Goal: Task Accomplishment & Management: Complete application form

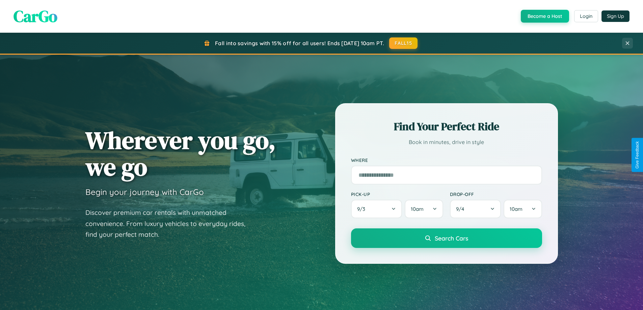
scroll to position [1298, 0]
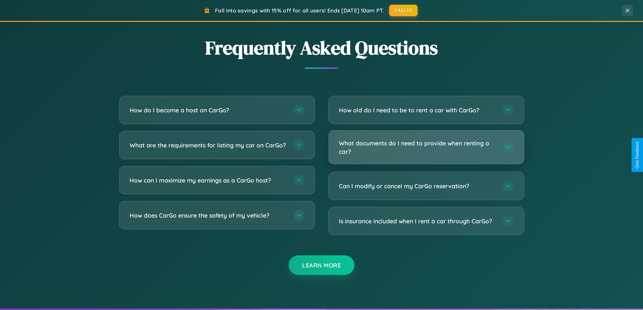
click at [426, 147] on h3 "What documents do I need to provide when renting a car?" at bounding box center [417, 147] width 157 height 17
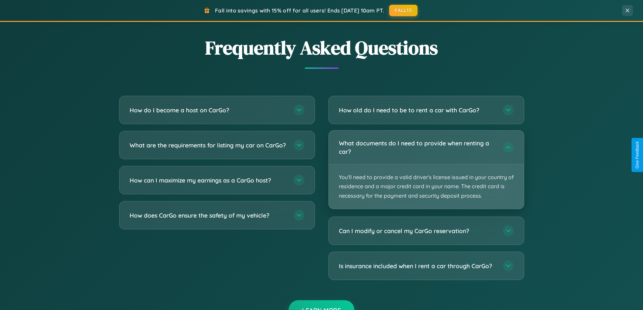
click at [426, 169] on p "You'll need to provide a valid driver's license issued in your country of resid…" at bounding box center [426, 186] width 195 height 45
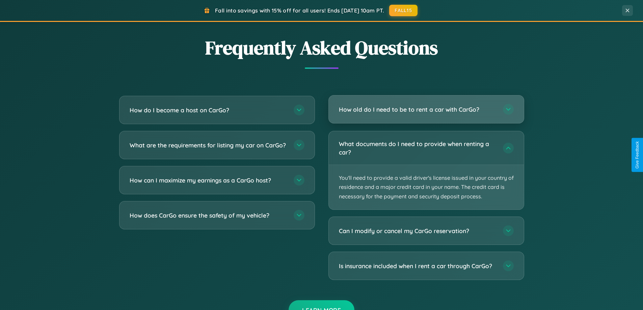
click at [426, 110] on h3 "How old do I need to be to rent a car with CarGo?" at bounding box center [417, 109] width 157 height 8
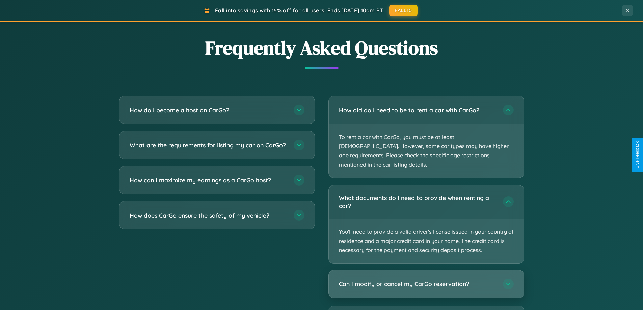
click at [426, 280] on h3 "Can I modify or cancel my CarGo reservation?" at bounding box center [417, 284] width 157 height 8
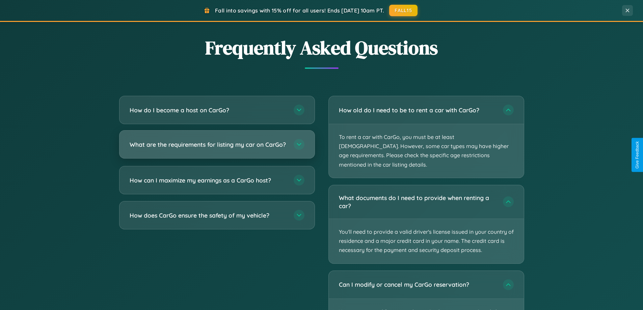
click at [217, 148] on h3 "What are the requirements for listing my car on CarGo?" at bounding box center [208, 144] width 157 height 8
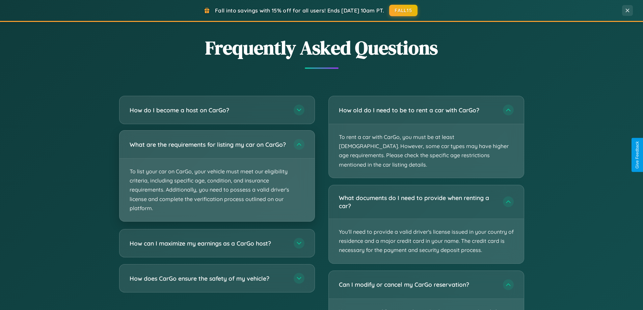
click at [217, 179] on p "To list your car on CarGo, your vehicle must meet our eligibility criteria, inc…" at bounding box center [216, 190] width 195 height 63
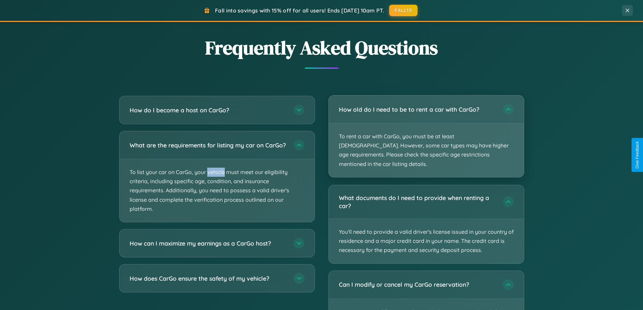
click at [426, 132] on p "To rent a car with CarGo, you must be at least [DEMOGRAPHIC_DATA]. However, som…" at bounding box center [426, 150] width 195 height 54
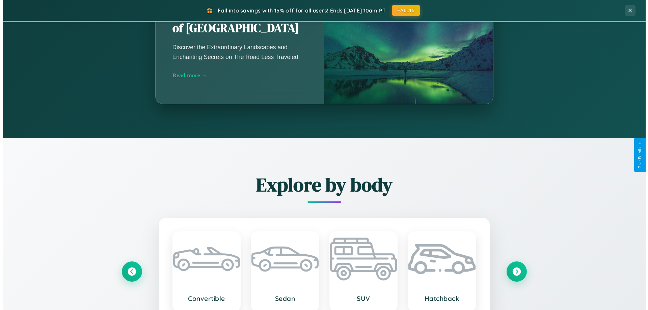
scroll to position [0, 0]
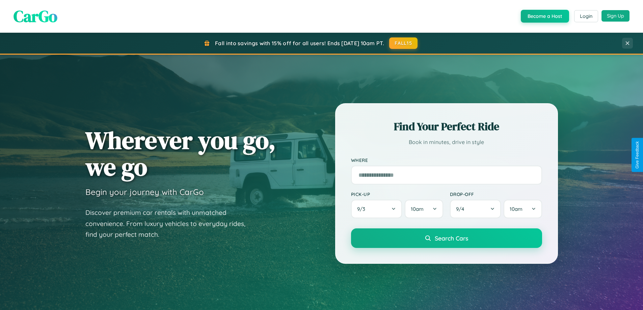
click at [615, 16] on button "Sign Up" at bounding box center [615, 15] width 28 height 11
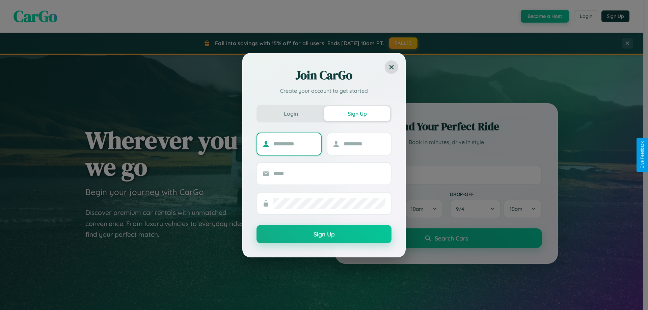
click at [294, 144] on input "text" at bounding box center [294, 144] width 42 height 11
type input "******"
click at [364, 144] on input "text" at bounding box center [364, 144] width 42 height 11
type input "******"
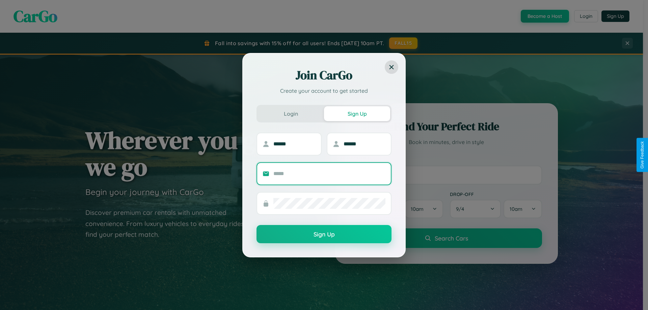
click at [329, 173] on input "text" at bounding box center [329, 173] width 112 height 11
type input "**********"
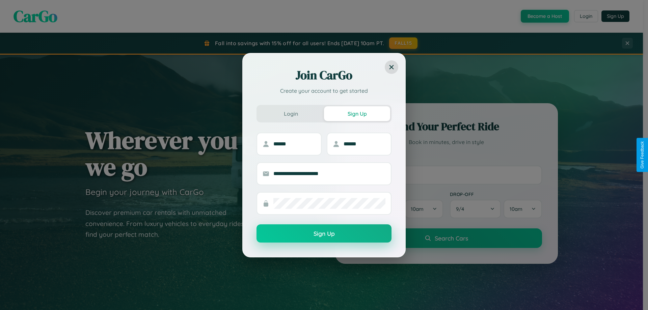
click at [324, 234] on button "Sign Up" at bounding box center [323, 233] width 135 height 18
